Goal: Task Accomplishment & Management: Complete application form

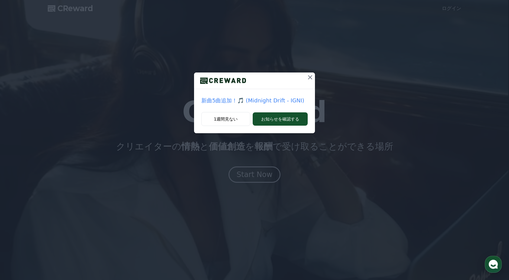
click at [276, 101] on p "新曲5曲追加！🎵 (Midnight Drift - IGNI)" at bounding box center [254, 100] width 106 height 8
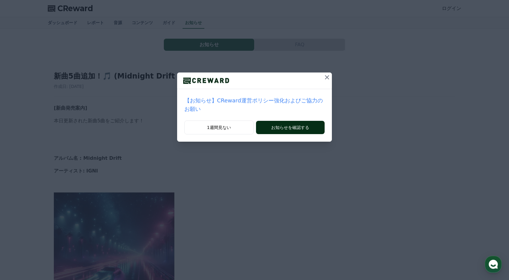
click at [275, 131] on button "お知らせを確認する" at bounding box center [290, 127] width 69 height 13
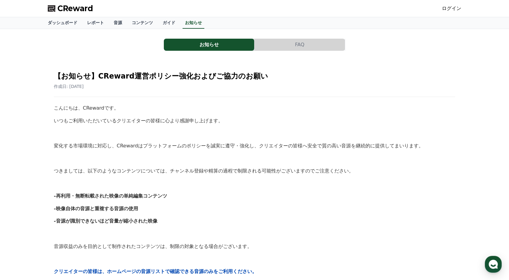
click at [455, 9] on link "ログイン" at bounding box center [451, 8] width 19 height 7
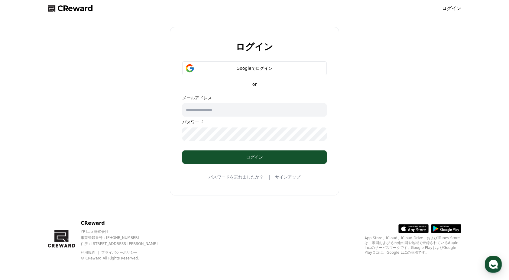
click at [294, 177] on link "サインアップ" at bounding box center [287, 177] width 25 height 6
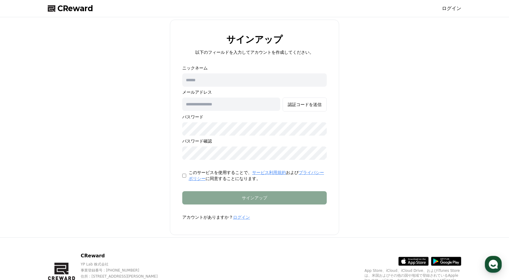
click at [238, 83] on input "text" at bounding box center [254, 79] width 144 height 13
